Goal: Task Accomplishment & Management: Use online tool/utility

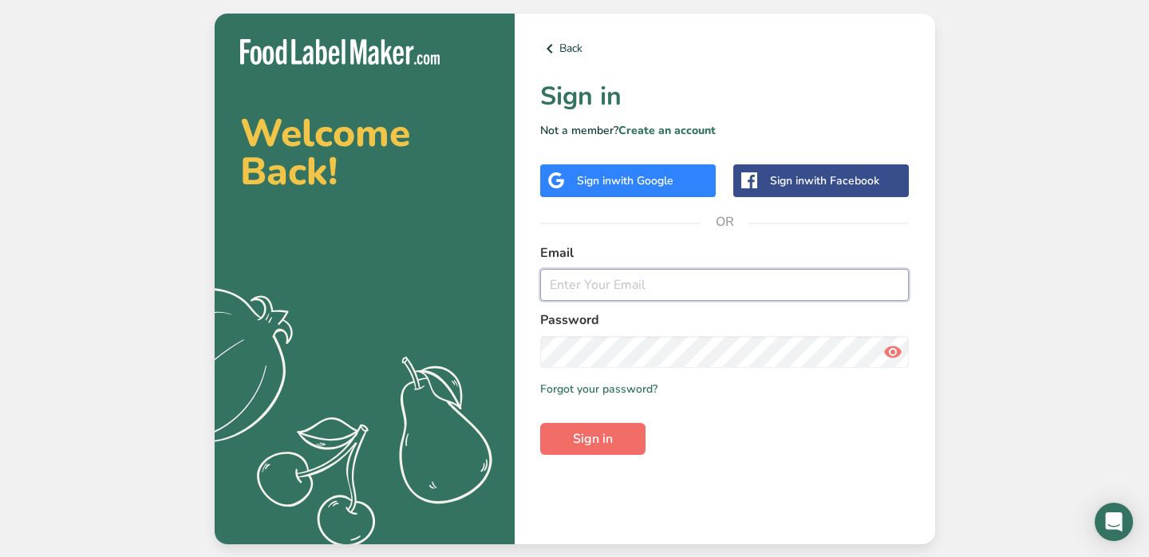
type input "[EMAIL_ADDRESS][DOMAIN_NAME]"
click at [611, 452] on button "Sign in" at bounding box center [592, 439] width 105 height 32
click at [606, 441] on span "Sign in" at bounding box center [593, 438] width 40 height 19
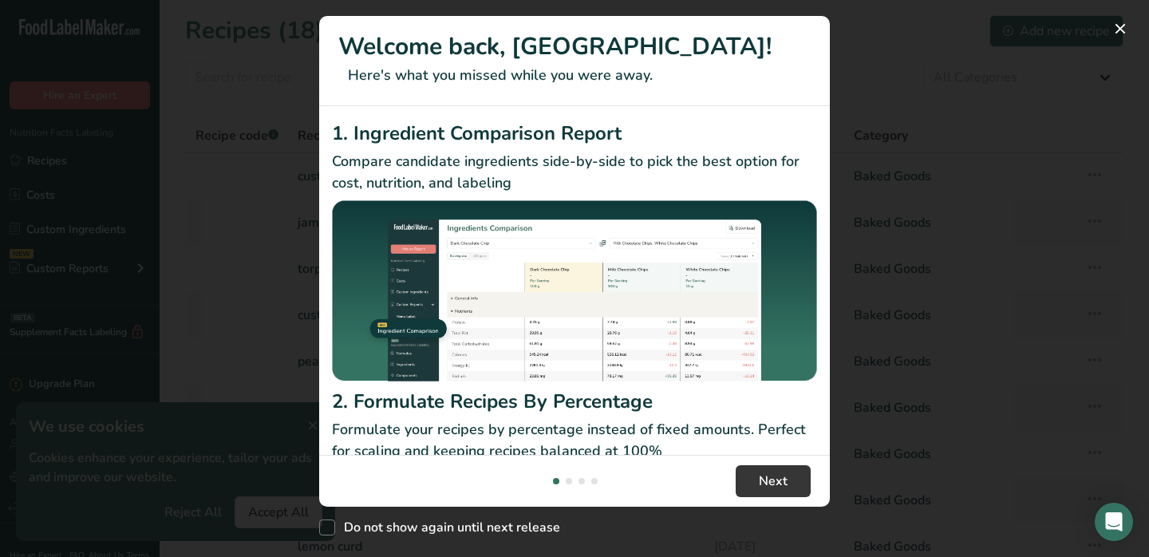
click at [774, 461] on footer "Next" at bounding box center [574, 481] width 511 height 52
click at [784, 485] on span "Next" at bounding box center [773, 481] width 29 height 19
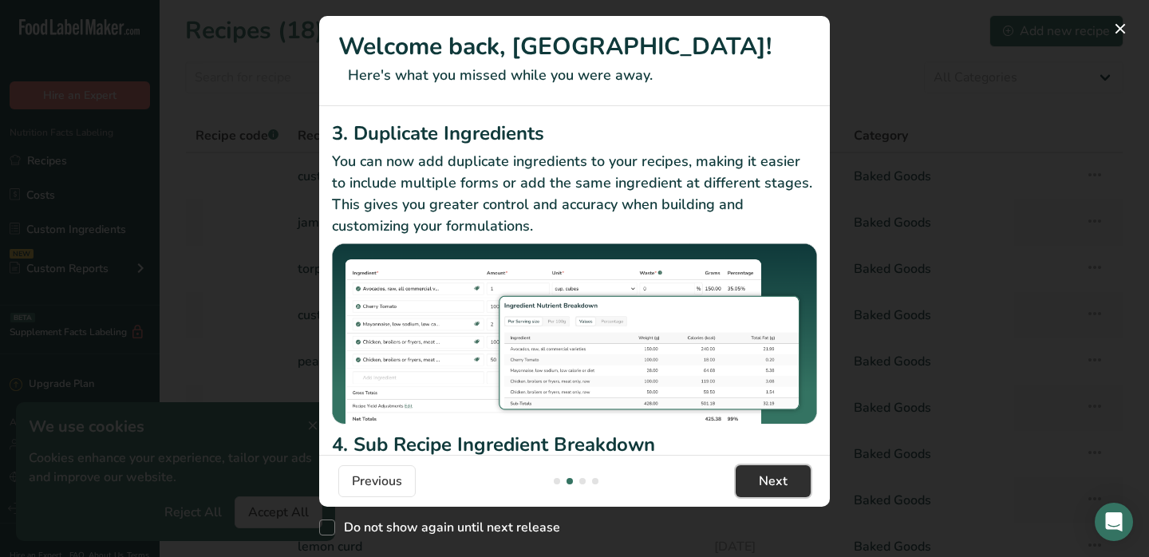
click at [772, 483] on span "Next" at bounding box center [773, 481] width 29 height 19
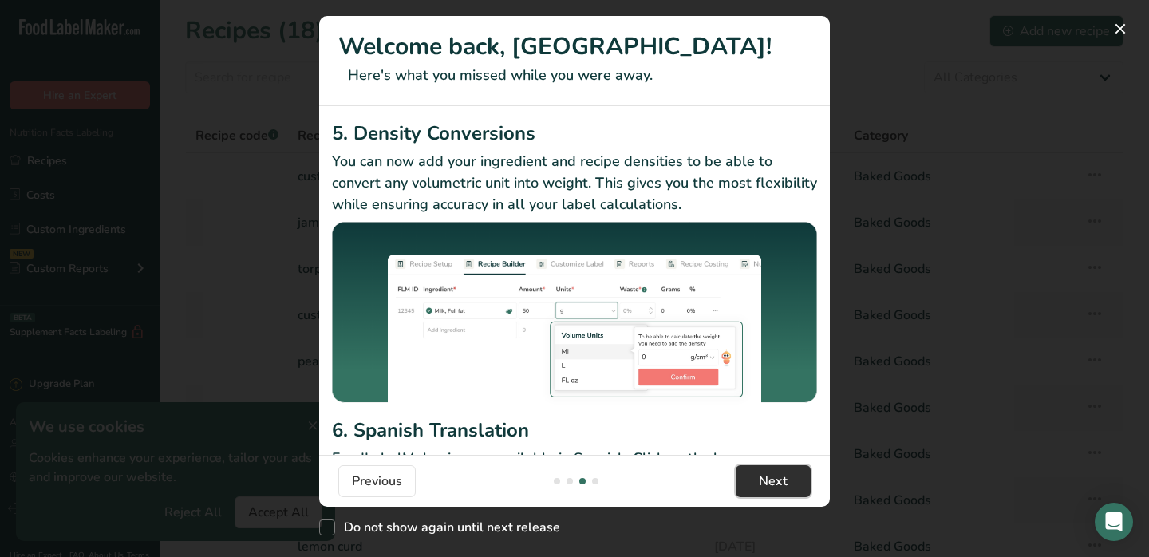
click at [772, 483] on span "Next" at bounding box center [773, 481] width 29 height 19
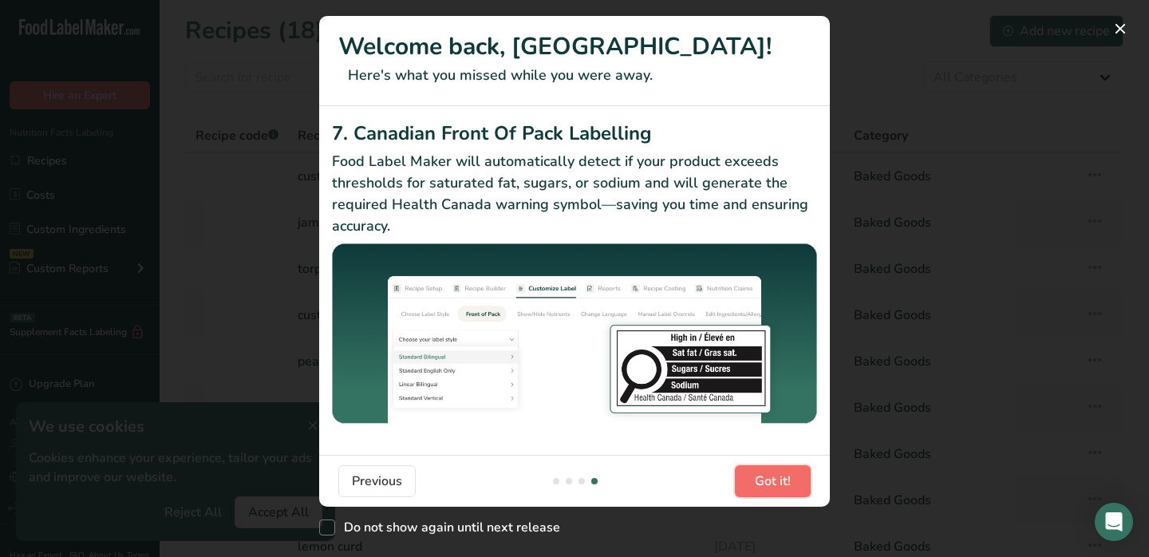
click at [772, 483] on span "Got it!" at bounding box center [773, 481] width 36 height 19
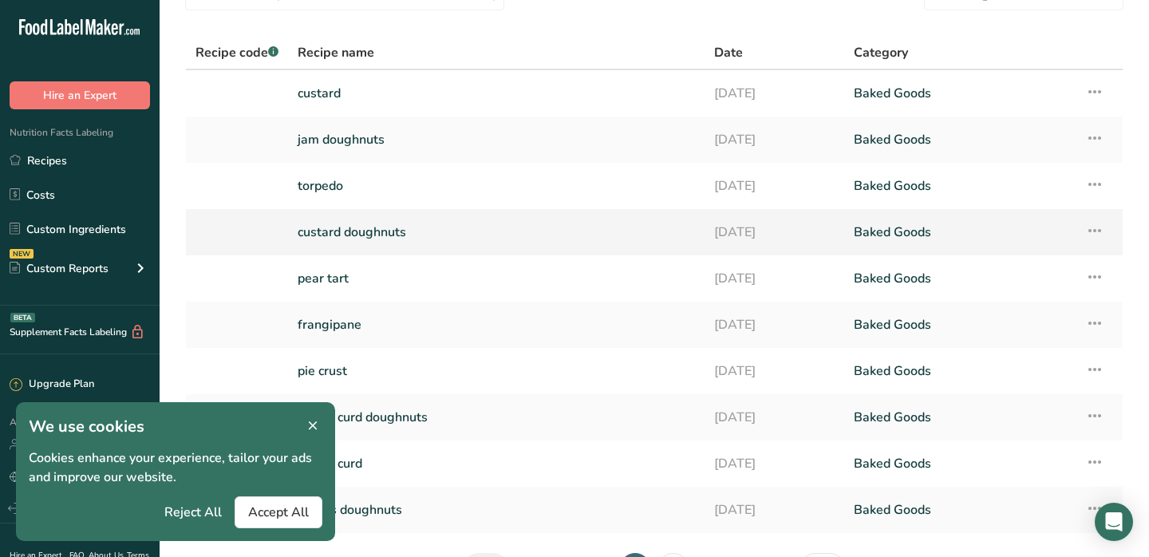
scroll to position [90, 0]
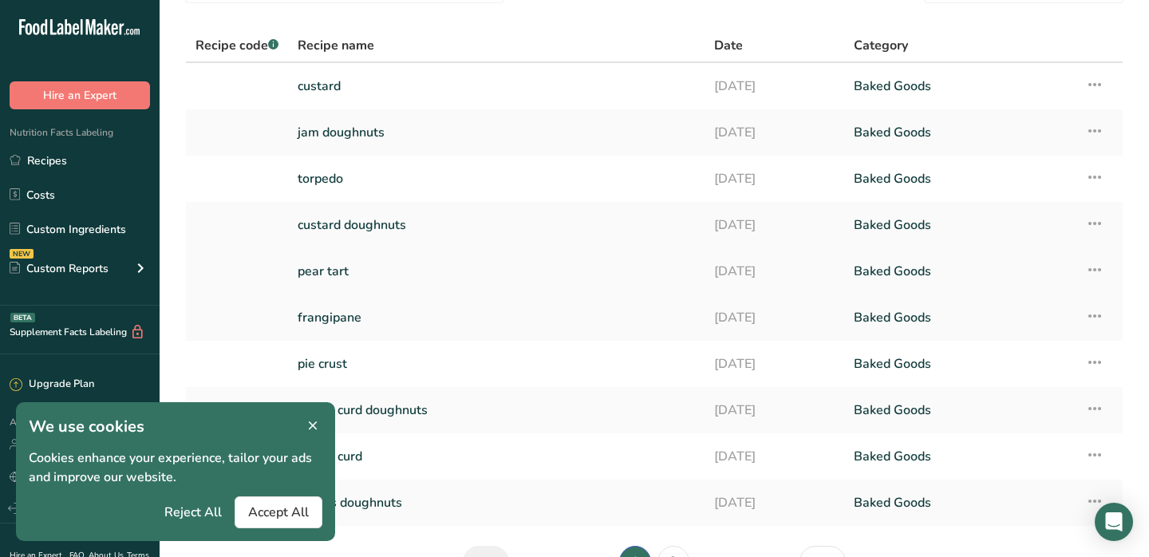
click at [505, 275] on link "pear tart" at bounding box center [496, 272] width 397 height 34
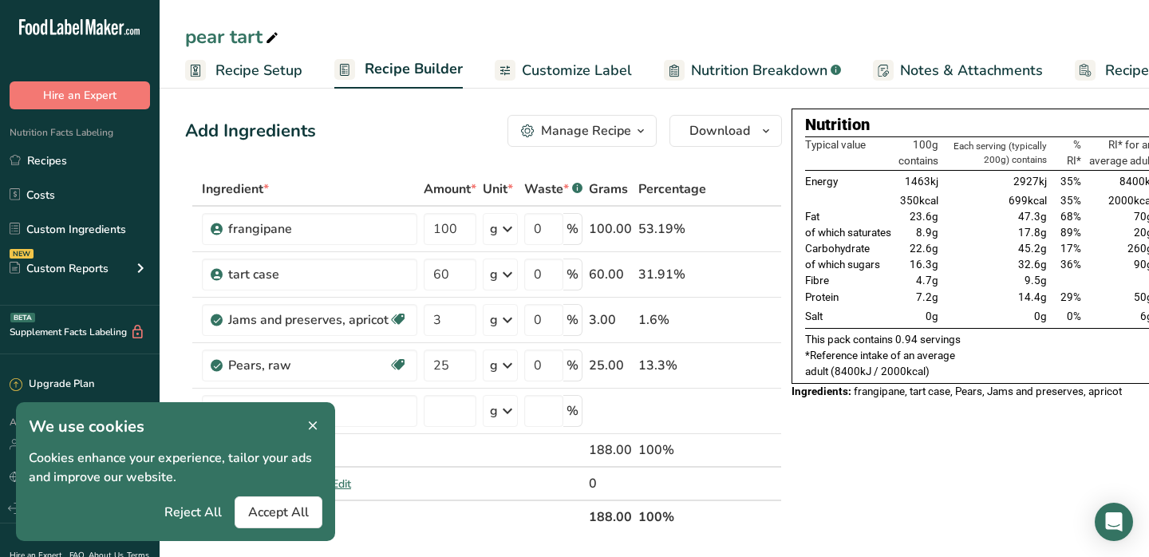
click at [247, 63] on span "Recipe Setup" at bounding box center [258, 71] width 87 height 22
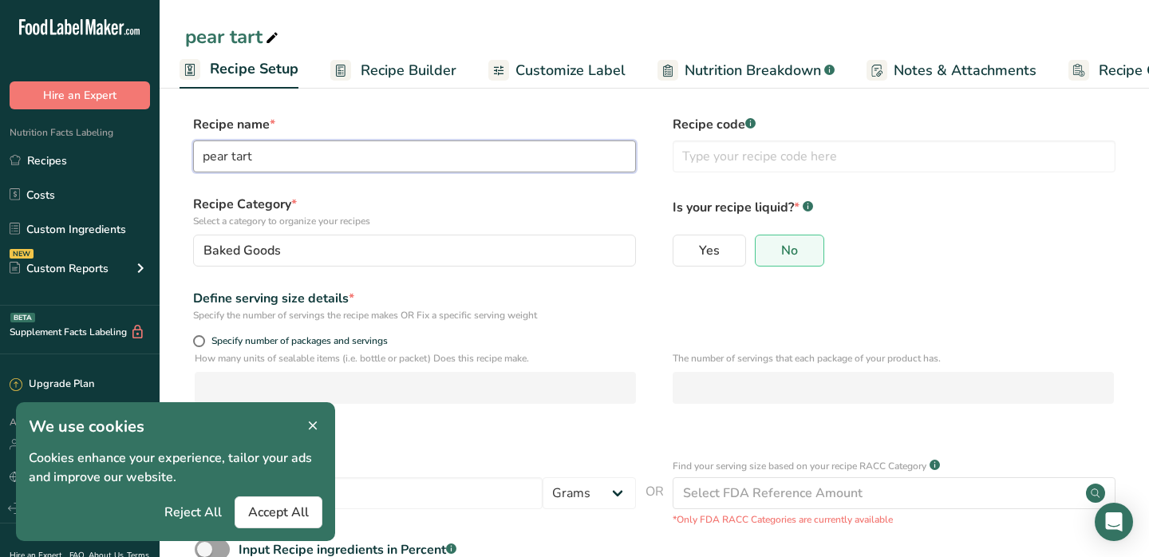
click at [320, 162] on input "pear tart" at bounding box center [414, 156] width 443 height 32
drag, startPoint x: 224, startPoint y: 157, endPoint x: 160, endPoint y: 149, distance: 64.3
click at [160, 149] on section "Recipe name * pear tart Recipe code .a-a{fill:#347362;}.b-a{fill:#fff;} Recipe …" at bounding box center [655, 372] width 990 height 579
type input "plum tart"
click at [991, 255] on div "Yes No" at bounding box center [894, 255] width 443 height 41
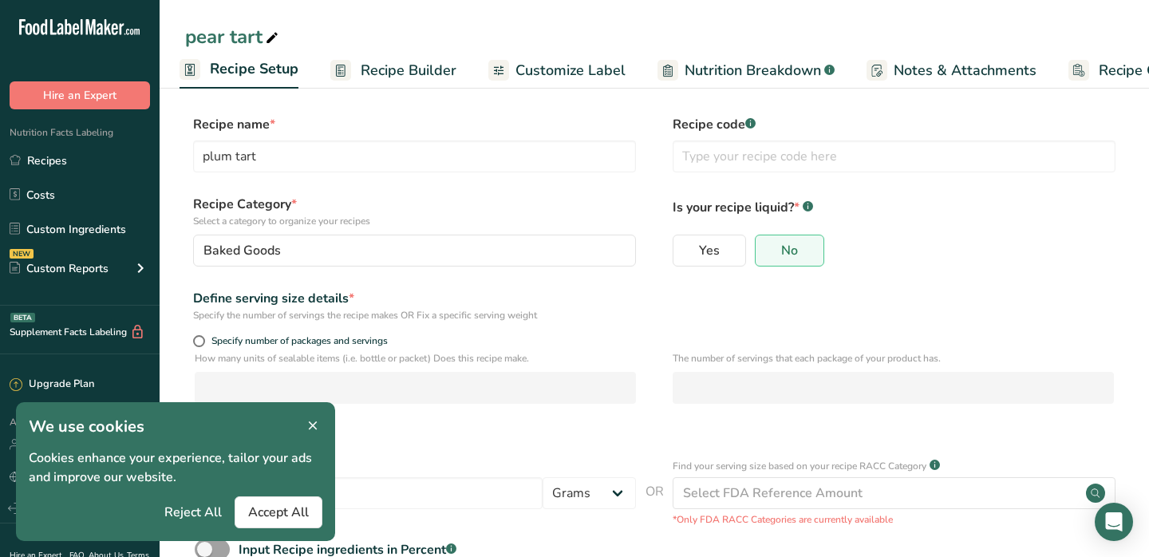
scroll to position [105, 0]
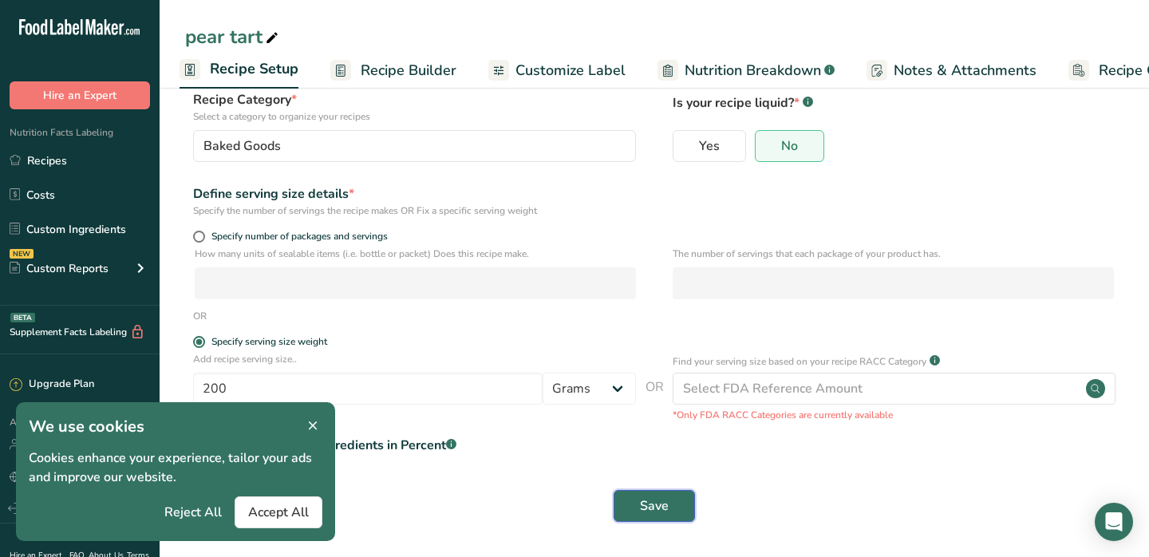
click at [651, 512] on span "Save" at bounding box center [654, 505] width 29 height 19
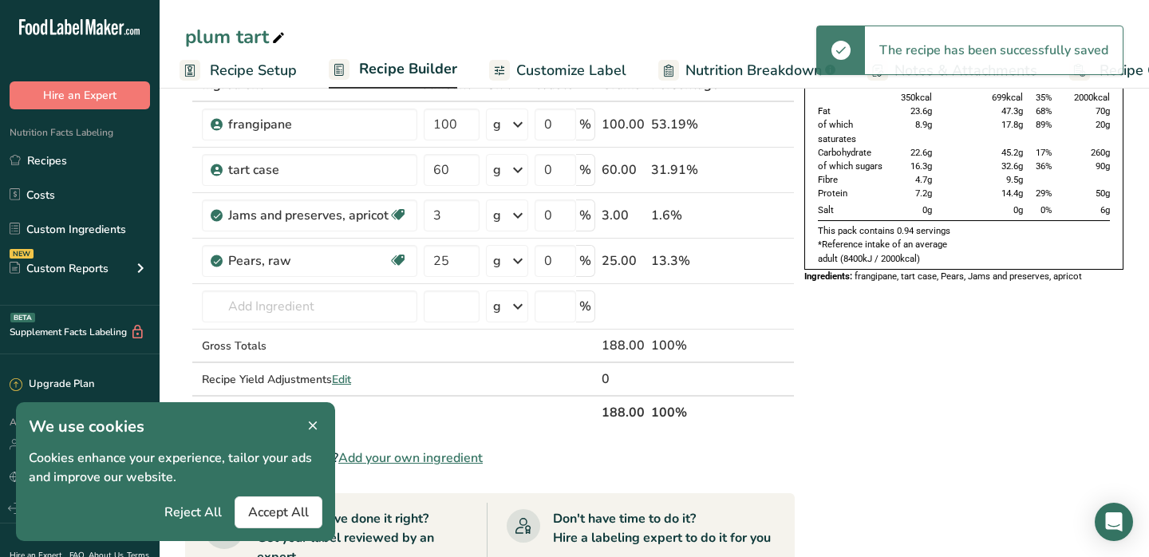
click at [425, 65] on span "Recipe Builder" at bounding box center [408, 69] width 98 height 22
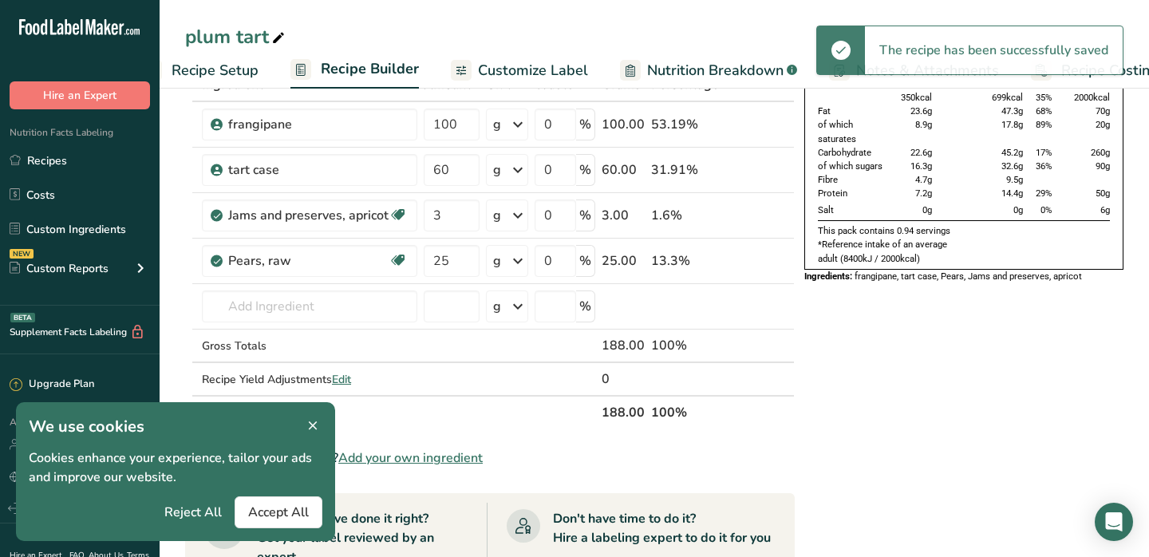
scroll to position [0, 78]
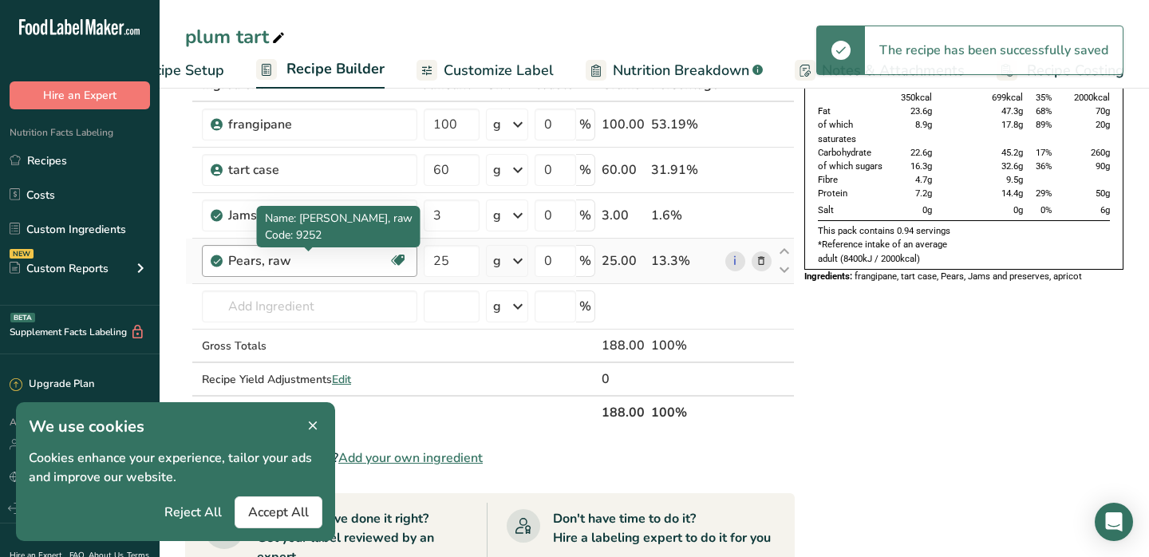
click at [365, 259] on div "Pears, raw" at bounding box center [308, 260] width 160 height 19
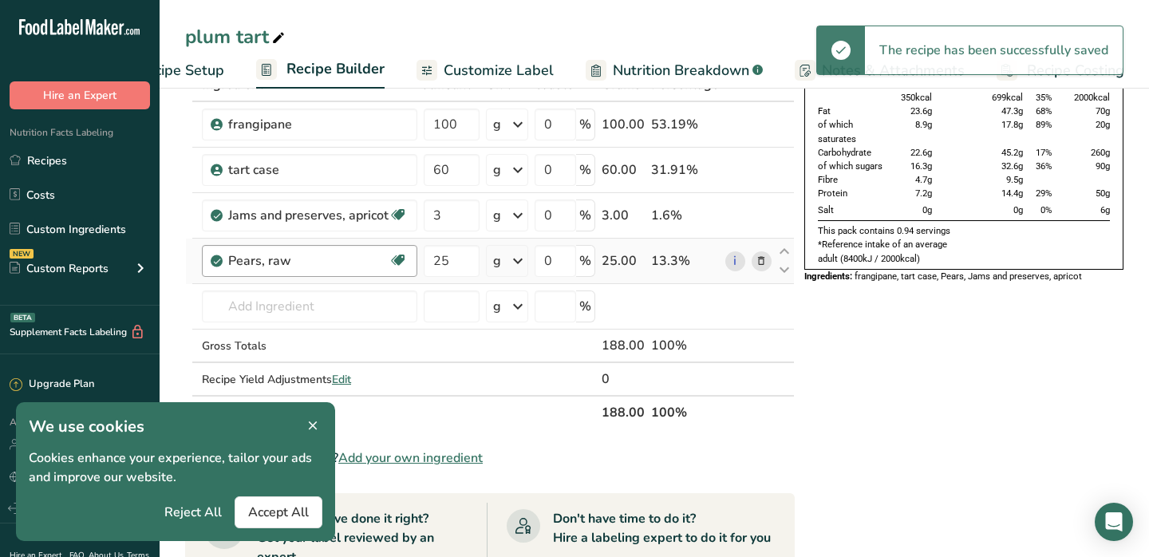
click at [330, 258] on div "Pears, raw" at bounding box center [308, 260] width 160 height 19
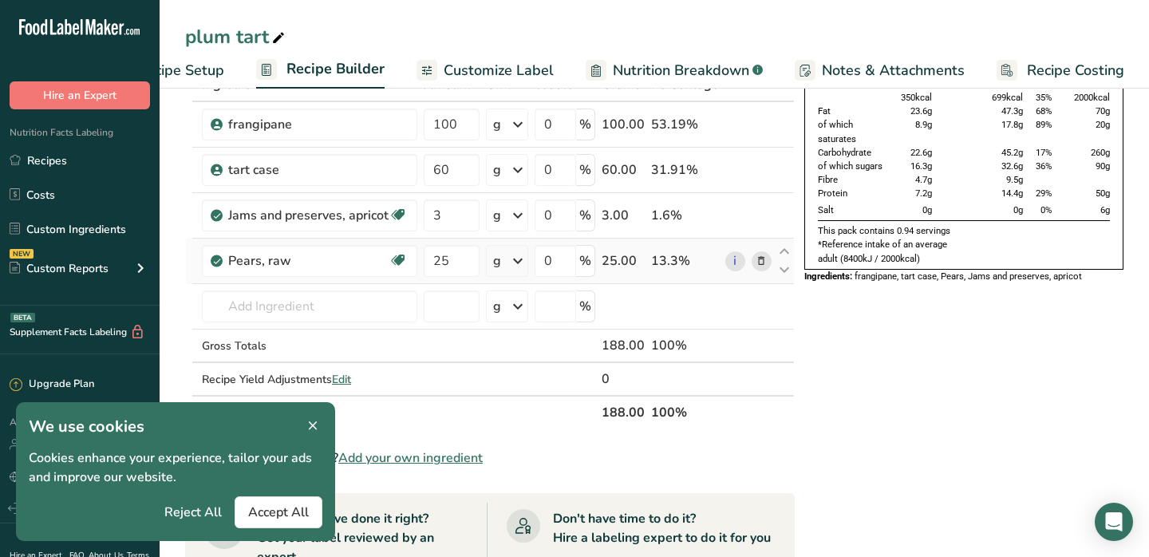
click at [756, 259] on icon at bounding box center [761, 261] width 11 height 17
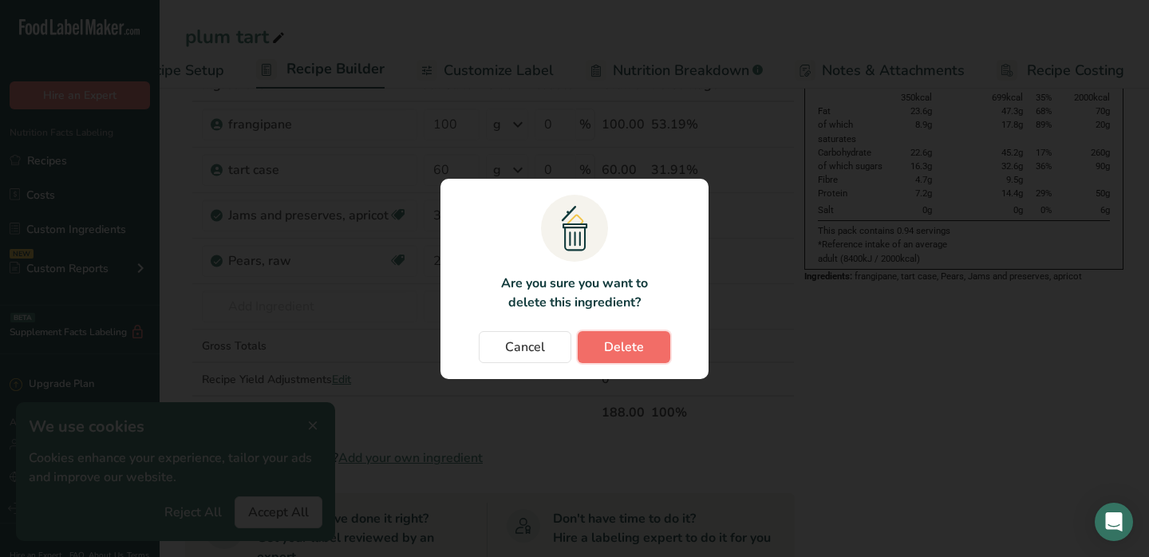
click at [643, 346] on button "Delete" at bounding box center [624, 347] width 93 height 32
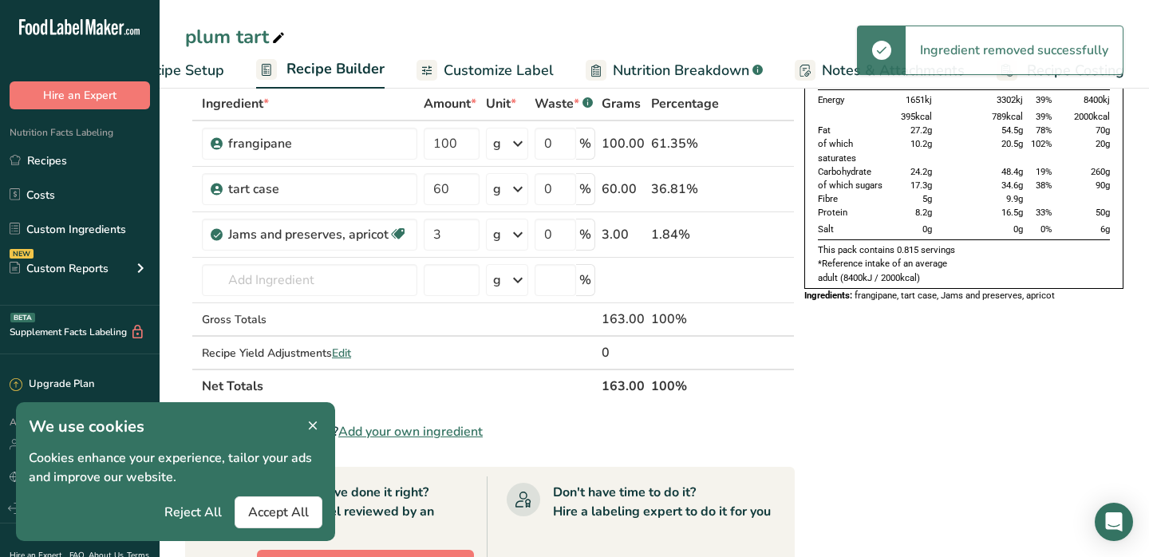
scroll to position [60, 0]
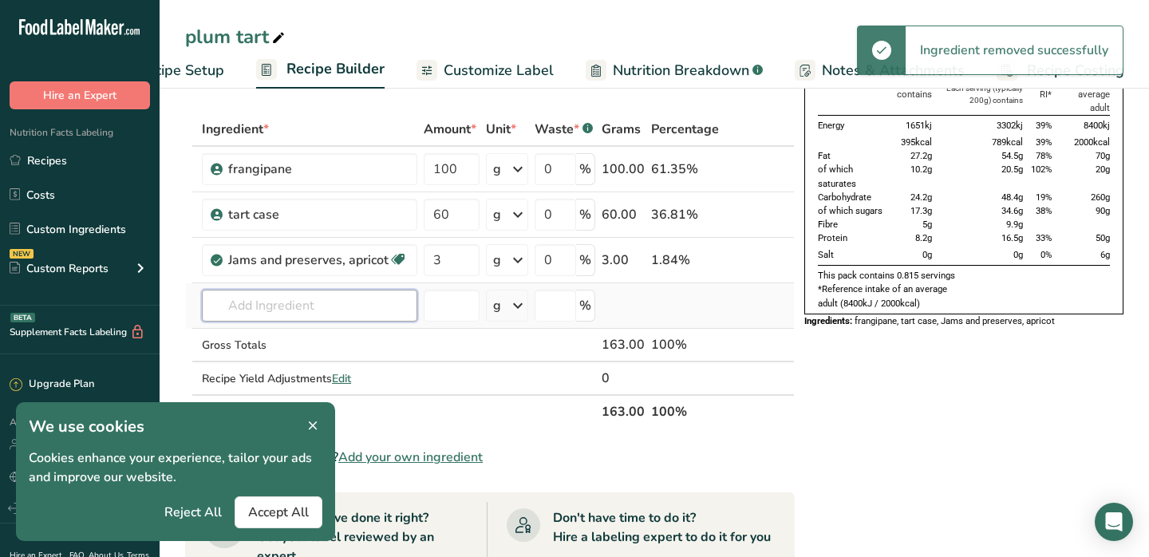
click at [314, 303] on input "text" at bounding box center [309, 306] width 215 height 32
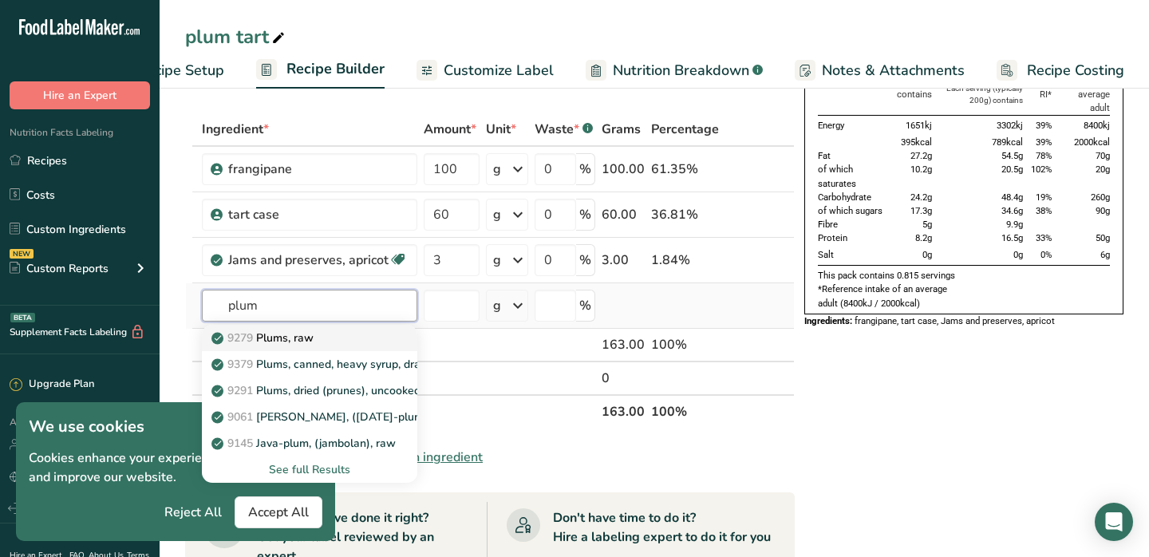
type input "plum"
click at [363, 342] on div "9279 Plums, raw" at bounding box center [297, 338] width 164 height 17
type input "Plums, raw"
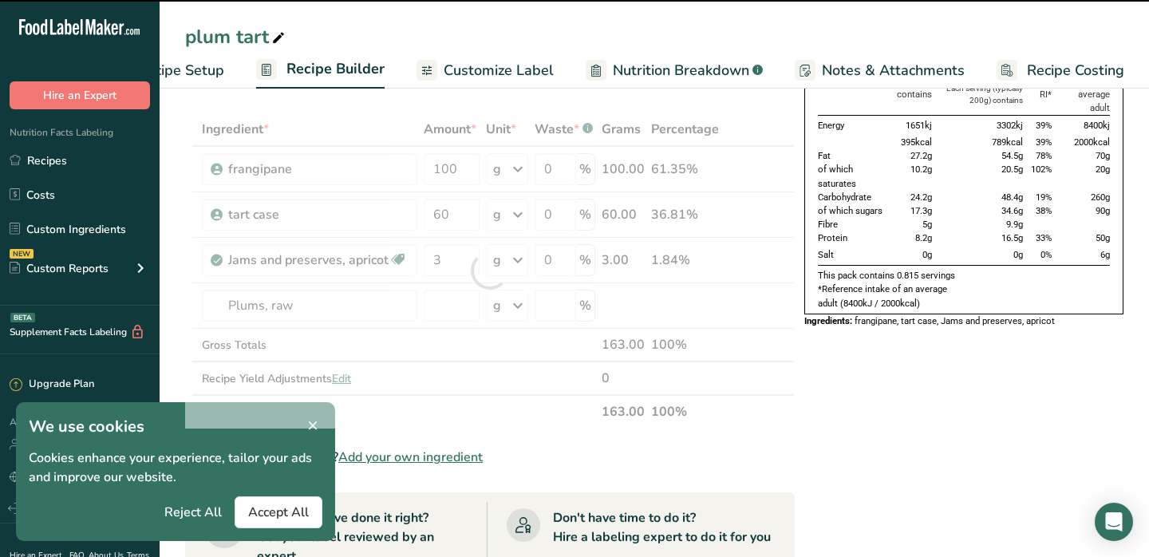
type input "0"
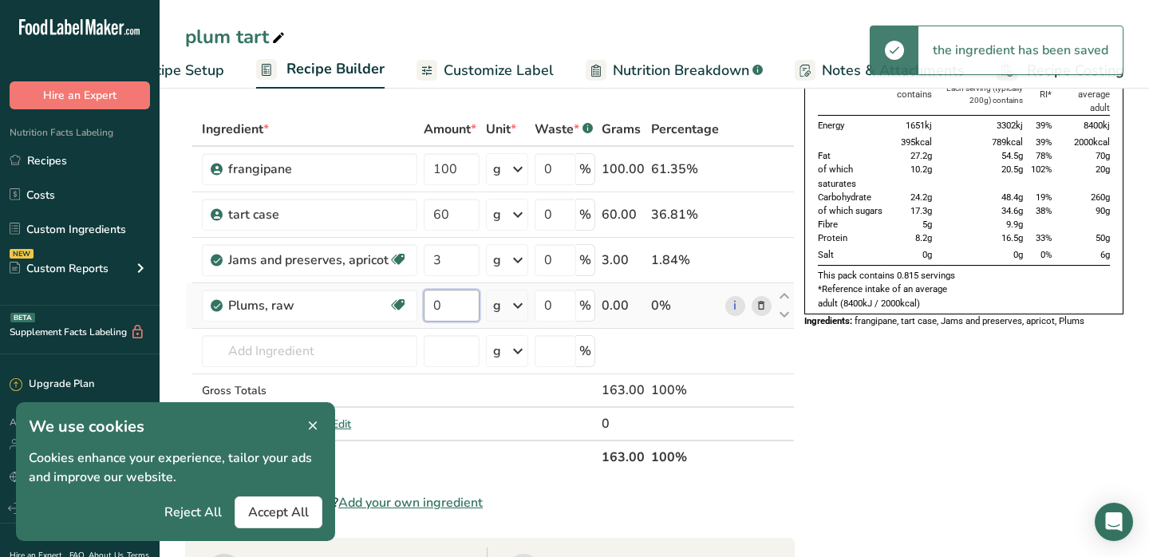
click at [454, 310] on input "0" at bounding box center [452, 306] width 56 height 32
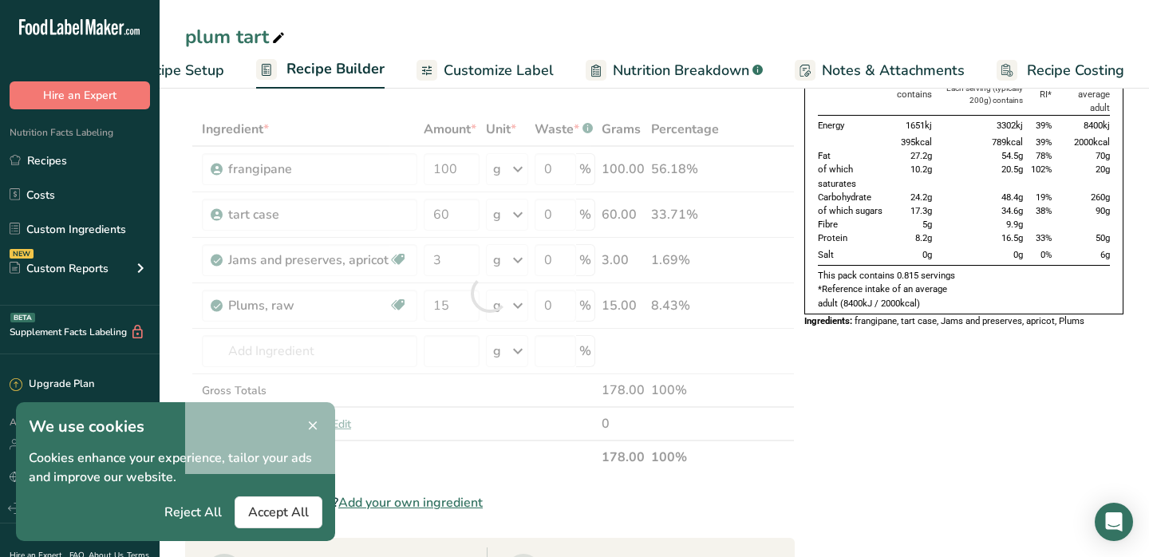
click at [947, 421] on div "Nutrition Typical value 100g contains Each serving (typically 200g) contains % …" at bounding box center [963, 550] width 319 height 1002
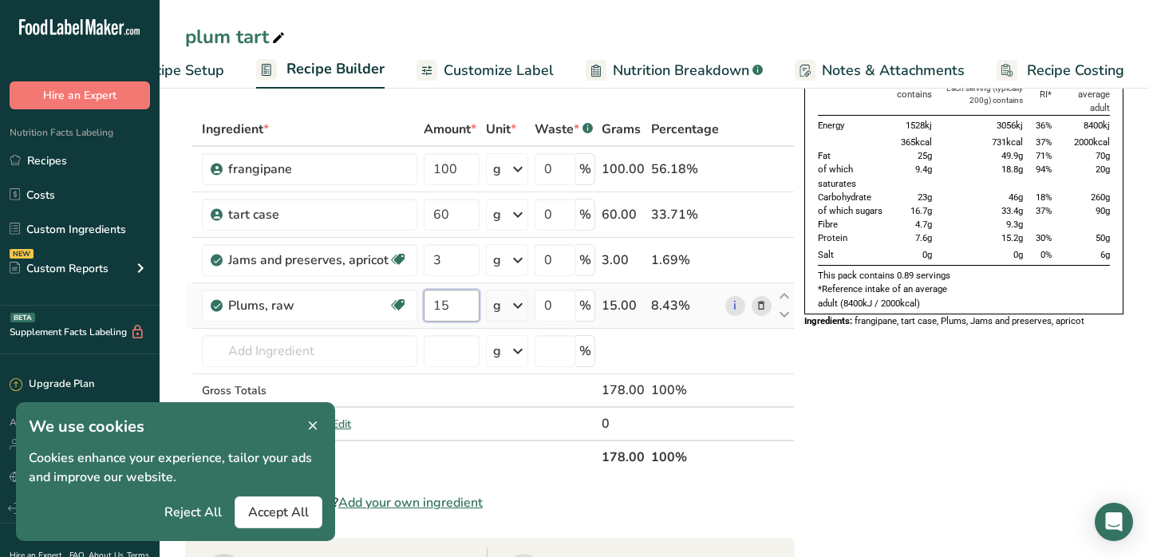
click at [441, 302] on input "15" at bounding box center [452, 306] width 56 height 32
type input "25"
click at [986, 431] on div "Nutrition Typical value 100g contains Each serving (typically 200g) contains % …" at bounding box center [963, 550] width 319 height 1002
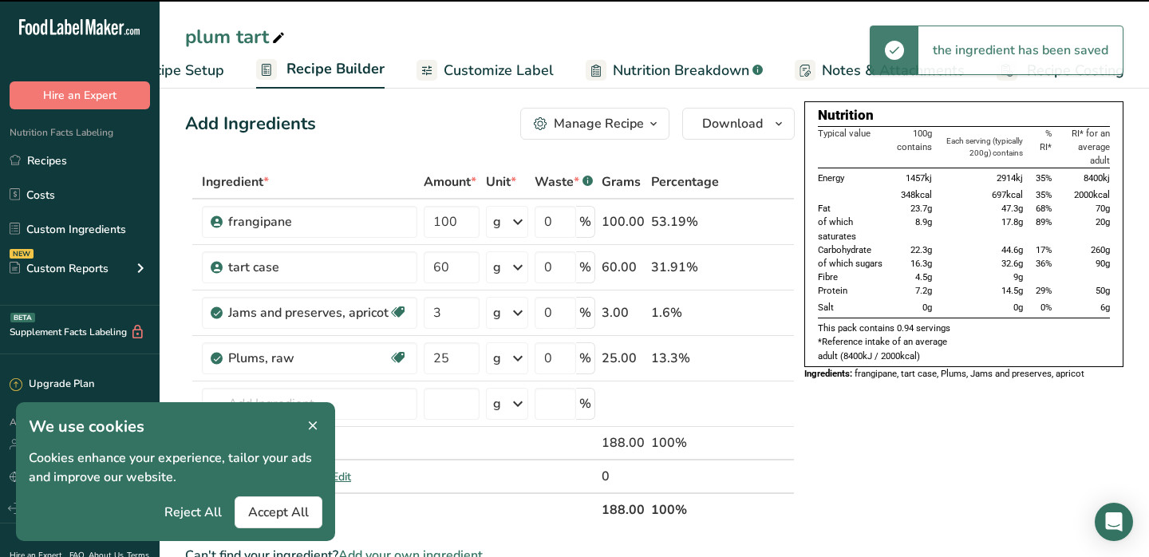
scroll to position [0, 0]
